Goal: Task Accomplishment & Management: Manage account settings

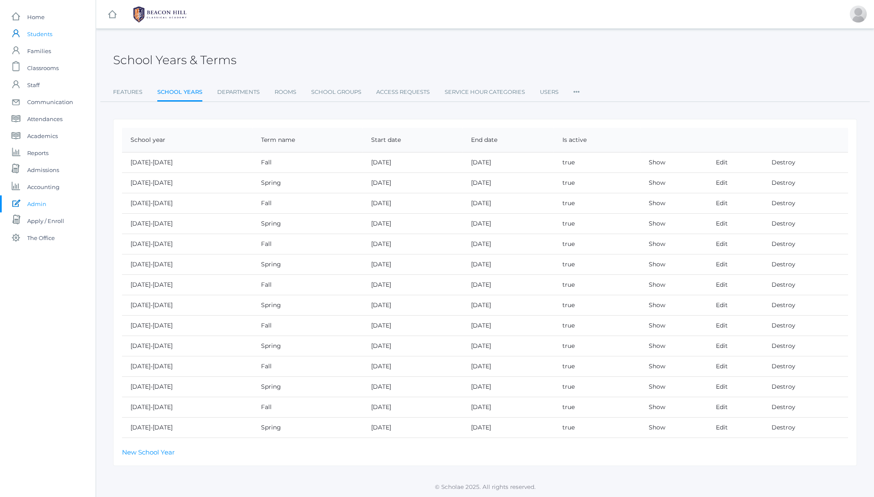
click at [38, 35] on span "Students" at bounding box center [39, 34] width 25 height 17
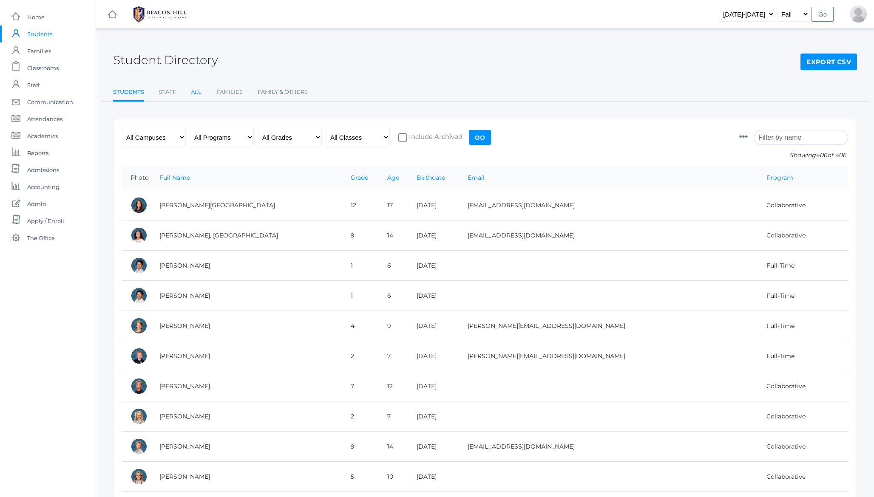
click at [198, 94] on link "All" at bounding box center [196, 92] width 11 height 17
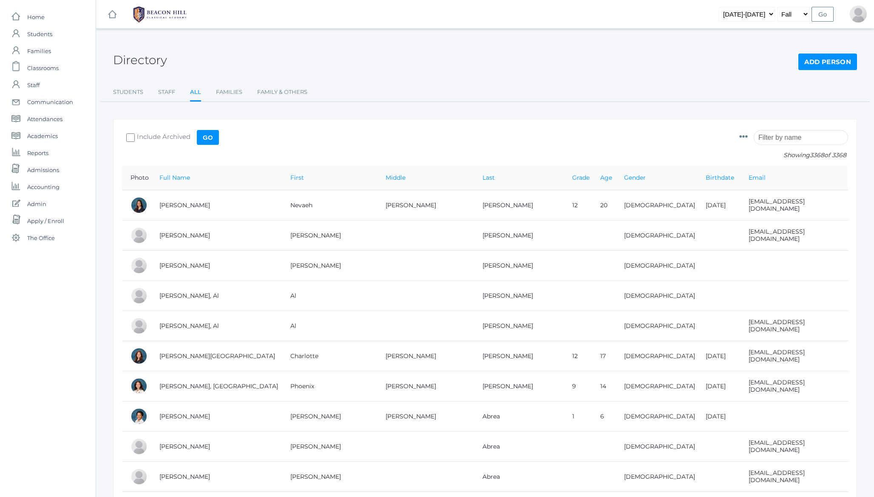
click at [781, 139] on input "search" at bounding box center [801, 137] width 94 height 15
paste input "Zacharia"
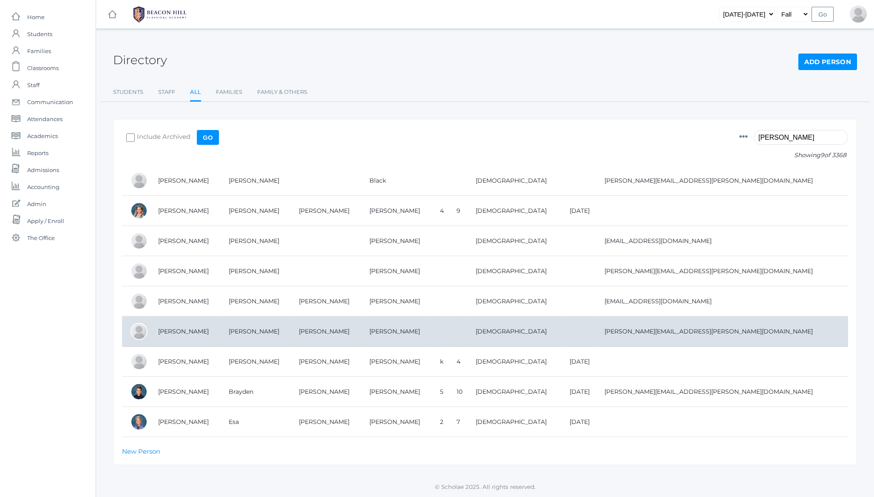
type input "Zacharia"
click at [173, 331] on td "Zacharia, Kate" at bounding box center [185, 332] width 71 height 30
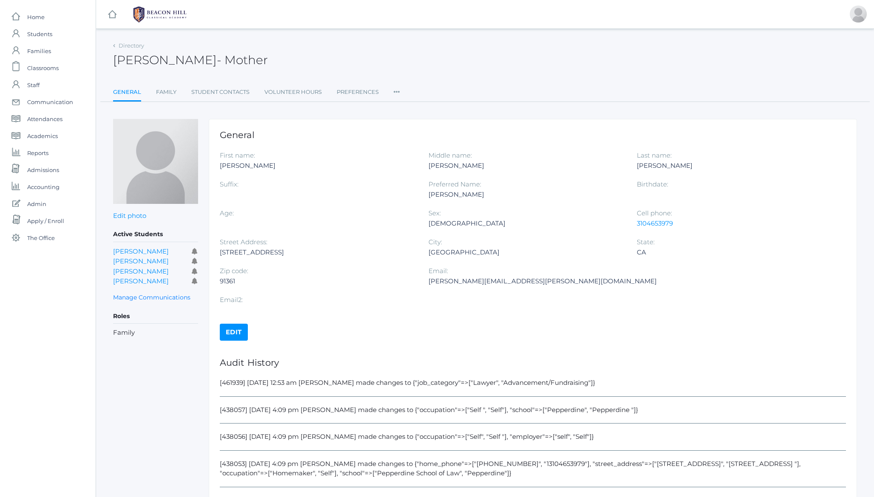
click at [400, 91] on ul "General Family Student Contacts Volunteer Hours Preferences Roles User Access P…" at bounding box center [485, 93] width 744 height 18
click at [394, 92] on icon at bounding box center [397, 89] width 6 height 11
click at [421, 128] on link "User Access" at bounding box center [427, 126] width 51 height 17
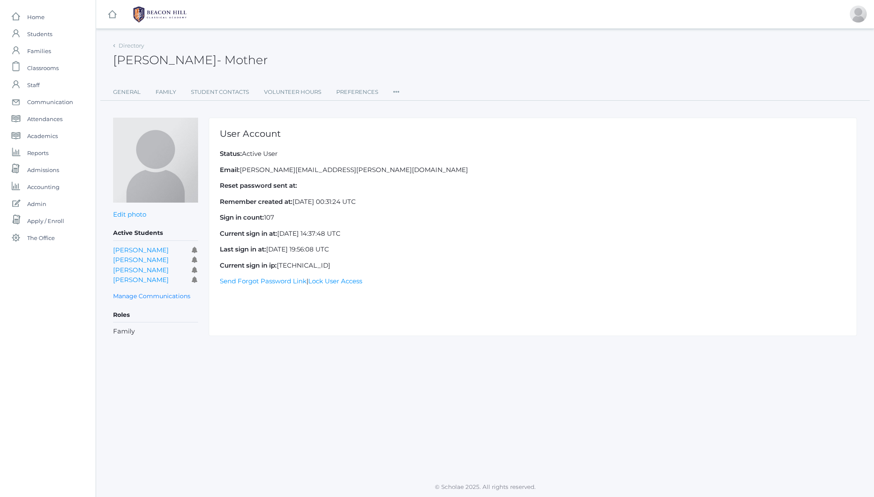
click at [253, 137] on h1 "User Account" at bounding box center [533, 134] width 626 height 10
click at [227, 134] on h1 "User Account" at bounding box center [533, 134] width 626 height 10
click at [223, 65] on span "- Mother" at bounding box center [242, 60] width 51 height 14
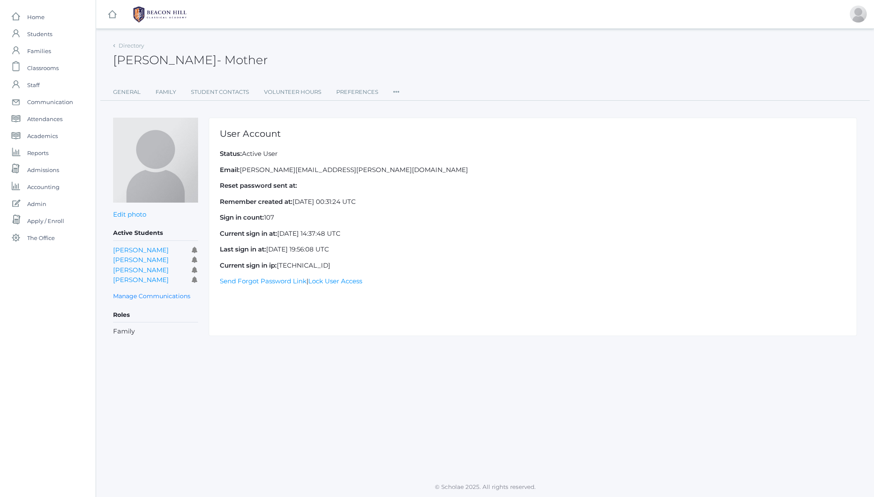
click at [134, 63] on h2 "Kate Zacharia - Mother" at bounding box center [190, 60] width 155 height 13
click at [171, 61] on h2 "Kate Zacharia - Mother" at bounding box center [190, 60] width 155 height 13
click at [395, 91] on icon at bounding box center [396, 89] width 6 height 11
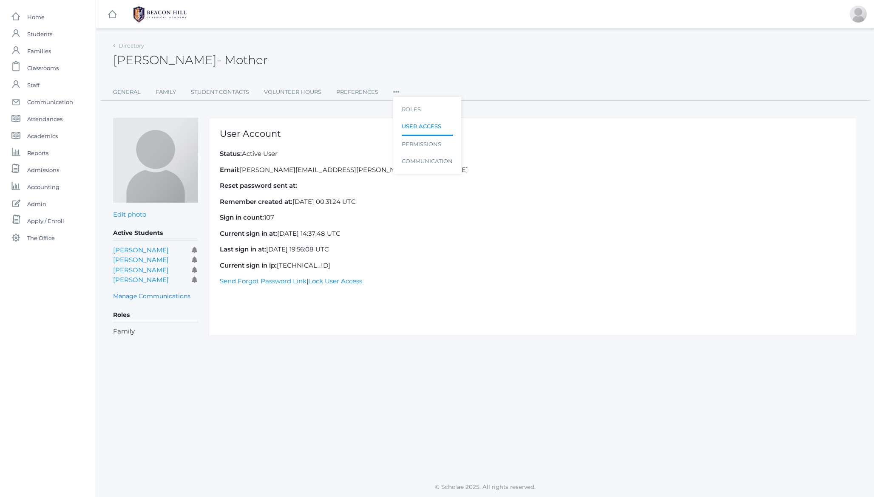
drag, startPoint x: 343, startPoint y: 50, endPoint x: 219, endPoint y: 50, distance: 124.1
click at [341, 50] on div "Kate Zacharia - Mother Kate Zacharia Mother" at bounding box center [485, 55] width 744 height 31
click at [244, 171] on p "Email: katie.s.zacharia@gmail.com" at bounding box center [533, 170] width 626 height 10
drag, startPoint x: 244, startPoint y: 171, endPoint x: 277, endPoint y: 169, distance: 32.4
click at [277, 169] on p "Email: katie.s.zacharia@gmail.com" at bounding box center [533, 170] width 626 height 10
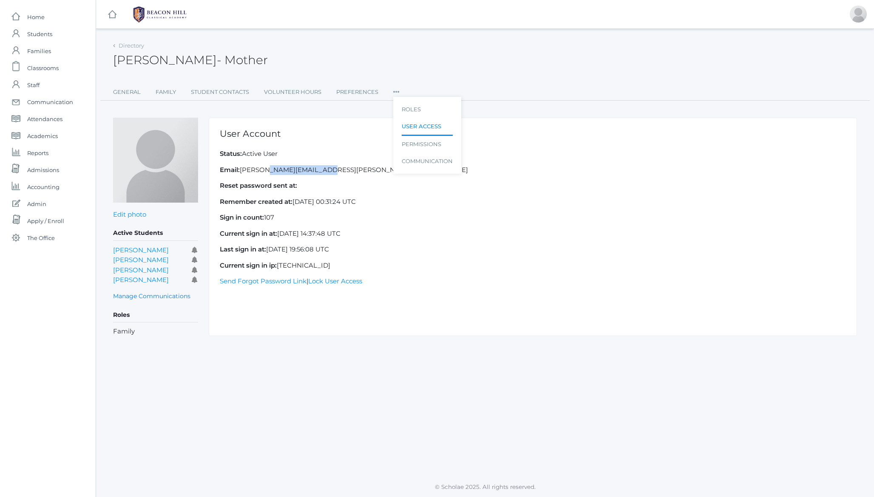
copy p "katie.s.zacharia"
click at [37, 204] on span "Admin" at bounding box center [36, 204] width 19 height 17
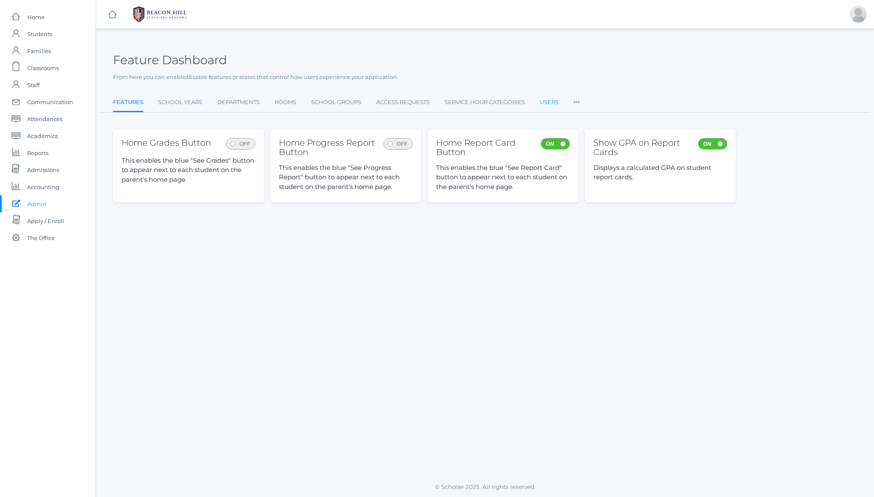
click at [550, 100] on link "Users" at bounding box center [549, 102] width 19 height 17
click at [179, 64] on h2 "Feature Dashboard" at bounding box center [170, 60] width 114 height 13
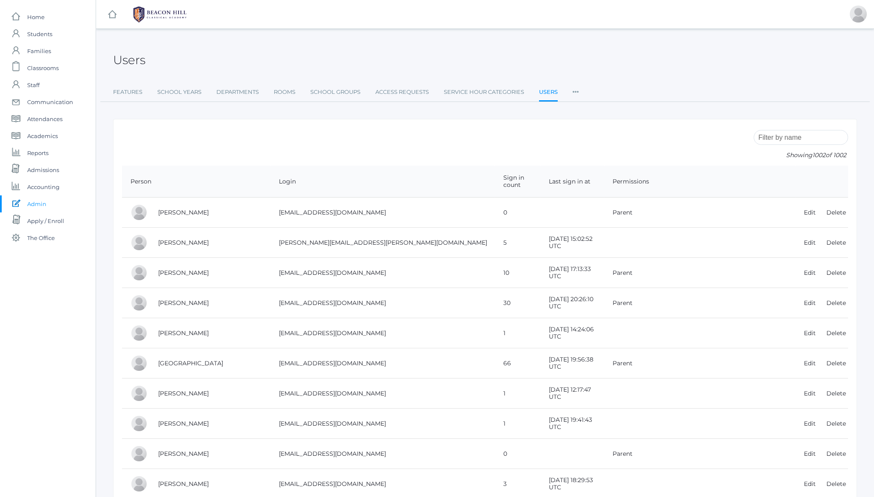
click at [804, 139] on input "search" at bounding box center [801, 137] width 94 height 15
paste input "katie.s.zacharia"
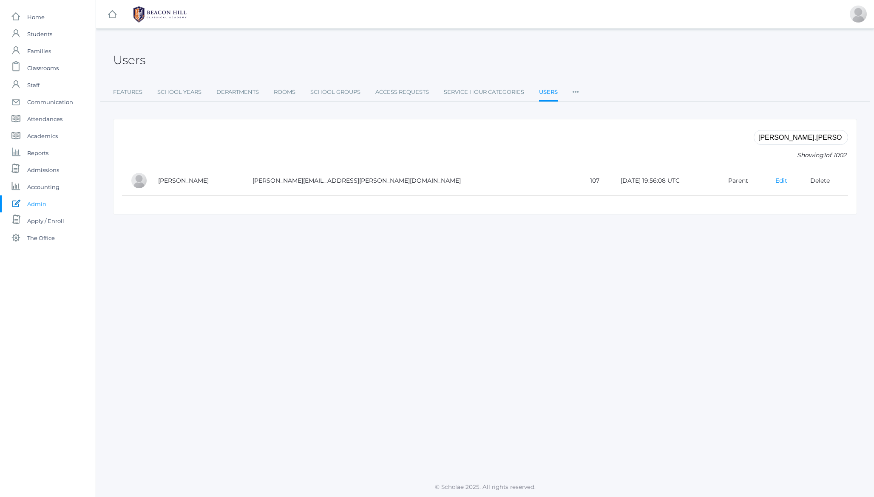
type input "katie.s.zacharia"
click at [775, 182] on link "Edit" at bounding box center [781, 181] width 12 height 8
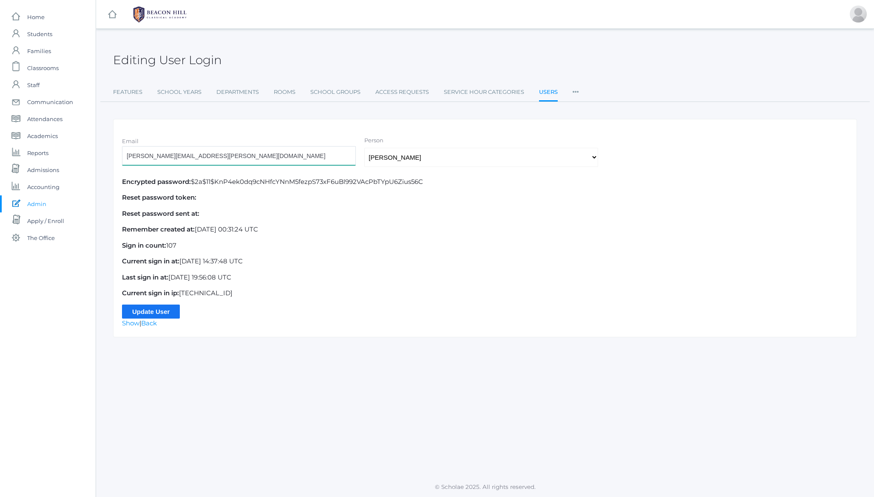
click at [145, 158] on input "katie.s.zacharia@gmail.com" at bounding box center [239, 155] width 234 height 19
paste input "team"
type input "teamzacharia@gmail.com"
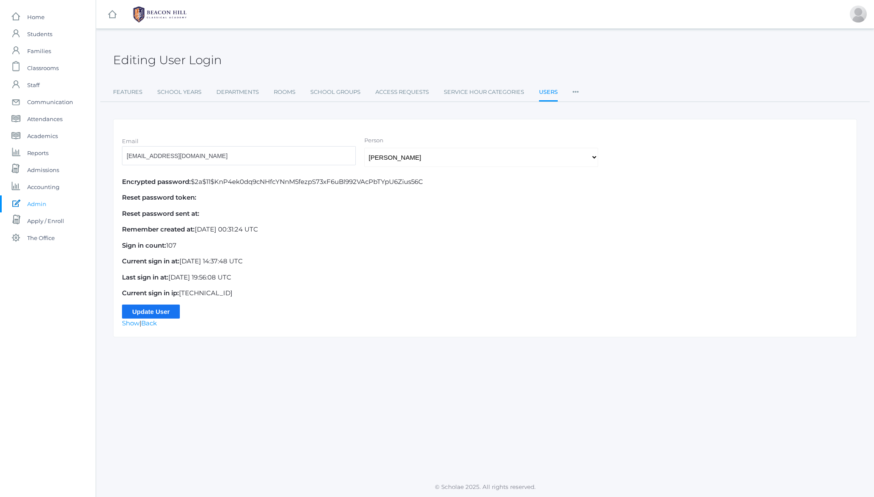
click at [710, 156] on div "Email teamzacharia@gmail.com Person Select One Abdulla, Al Abdulla, Al Abdulla,…" at bounding box center [485, 152] width 735 height 32
click at [168, 310] on input "Update User" at bounding box center [151, 312] width 58 height 14
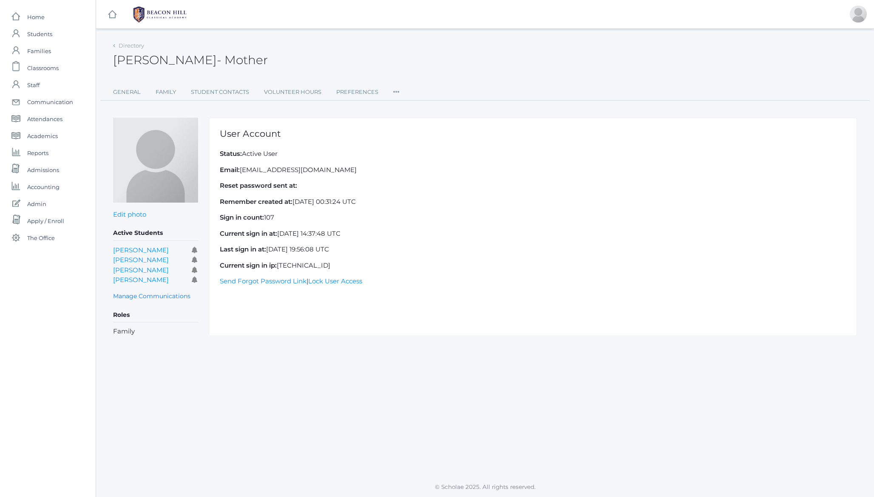
click at [217, 57] on span "- Mother" at bounding box center [242, 60] width 51 height 14
